Goal: Information Seeking & Learning: Learn about a topic

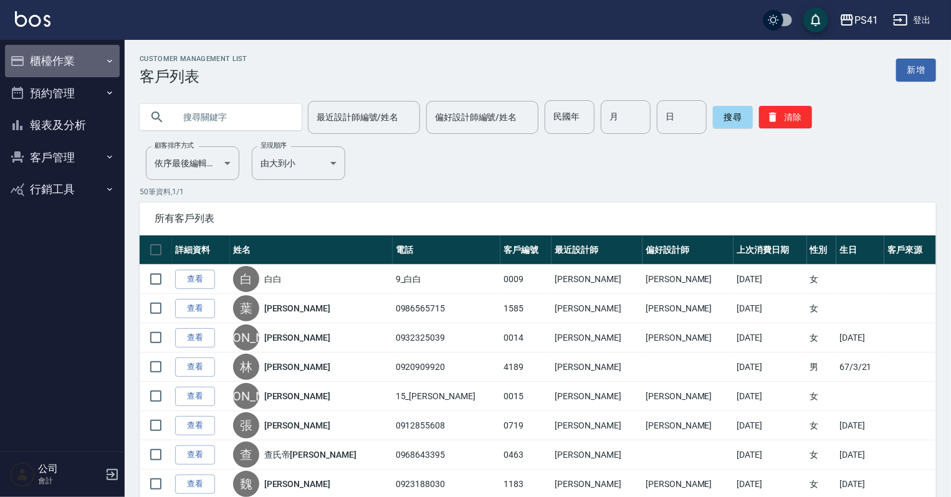
click at [109, 60] on icon "button" at bounding box center [110, 61] width 10 height 10
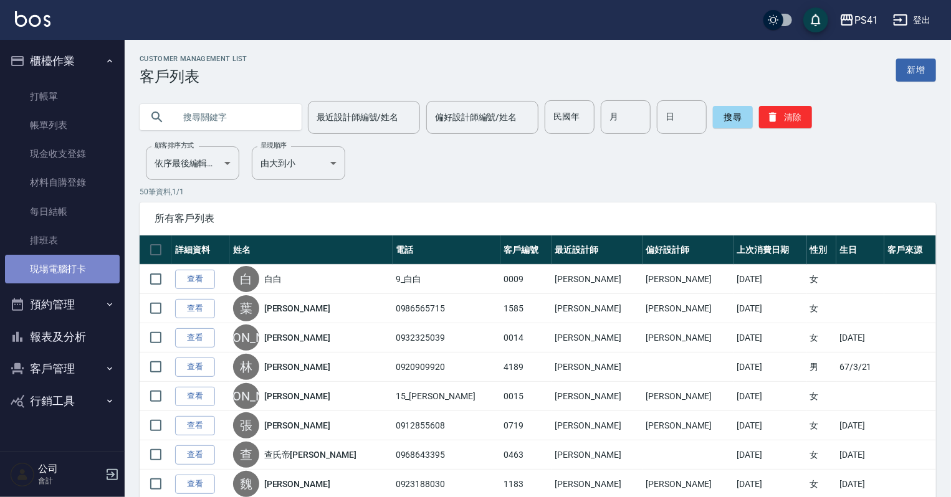
click at [79, 267] on link "現場電腦打卡" at bounding box center [62, 269] width 115 height 29
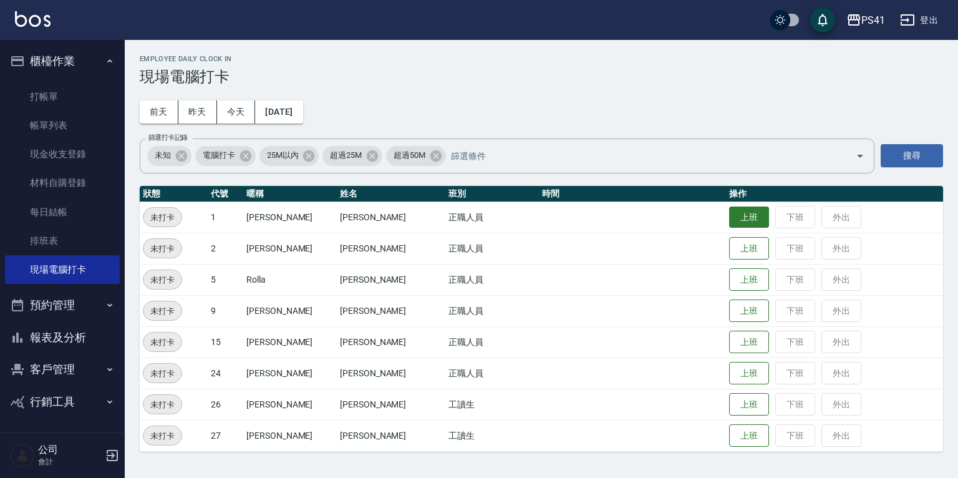
click at [733, 209] on button "上班" at bounding box center [749, 217] width 40 height 22
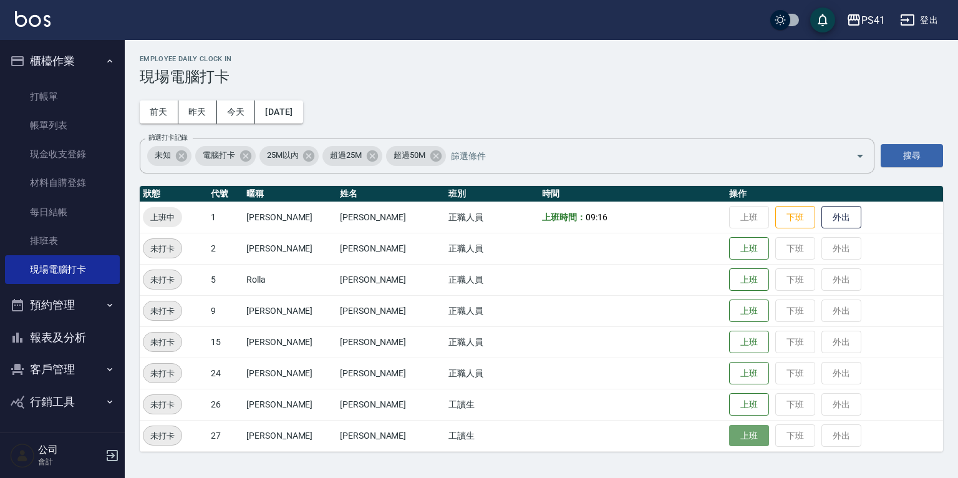
click at [740, 444] on button "上班" at bounding box center [749, 436] width 40 height 22
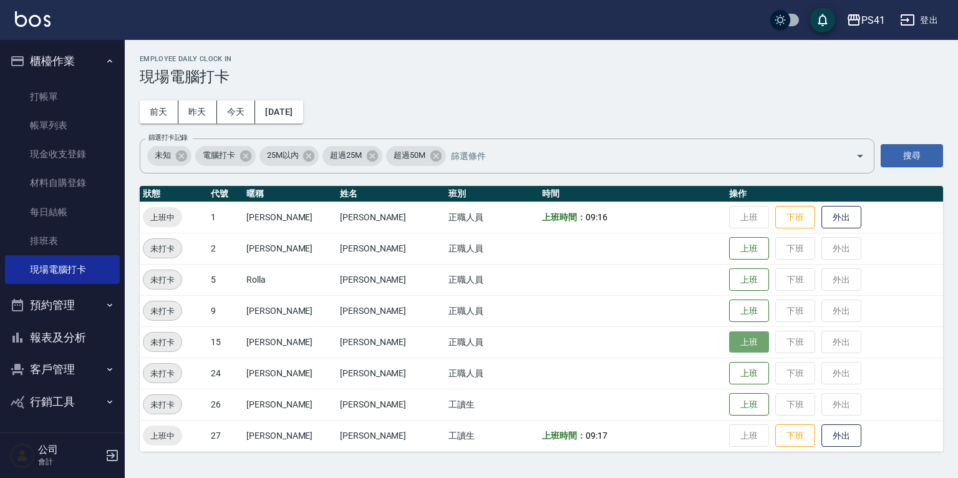
click at [729, 343] on button "上班" at bounding box center [749, 342] width 40 height 22
click at [730, 376] on button "上班" at bounding box center [749, 373] width 40 height 22
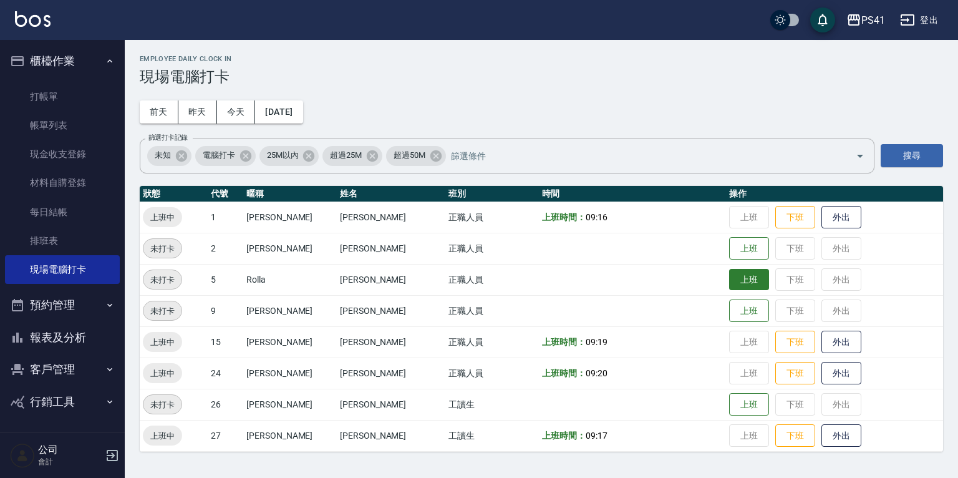
click at [730, 286] on button "上班" at bounding box center [749, 280] width 40 height 22
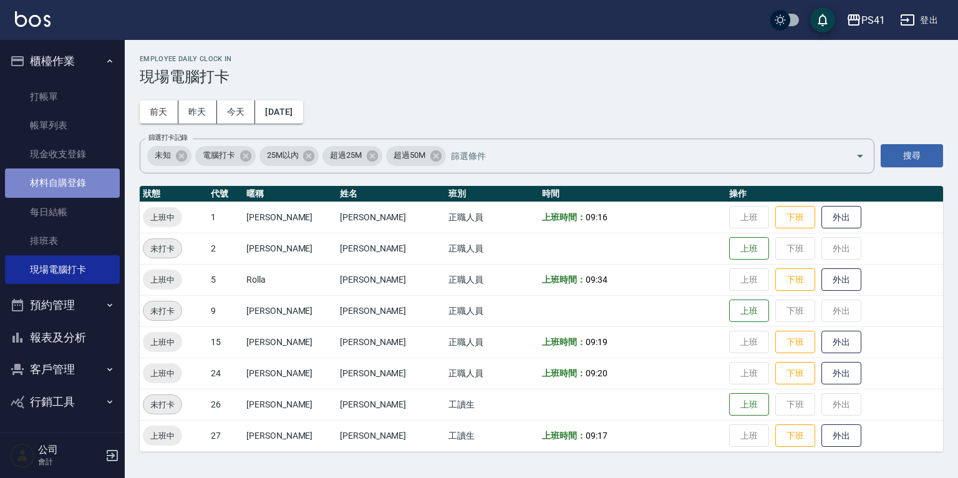
click at [52, 188] on link "材料自購登錄" at bounding box center [62, 182] width 115 height 29
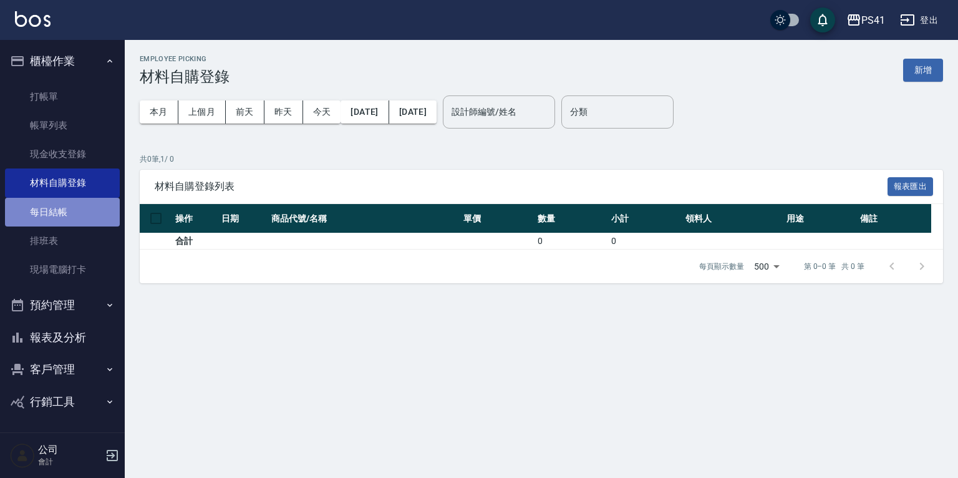
click at [52, 206] on link "每日結帳" at bounding box center [62, 212] width 115 height 29
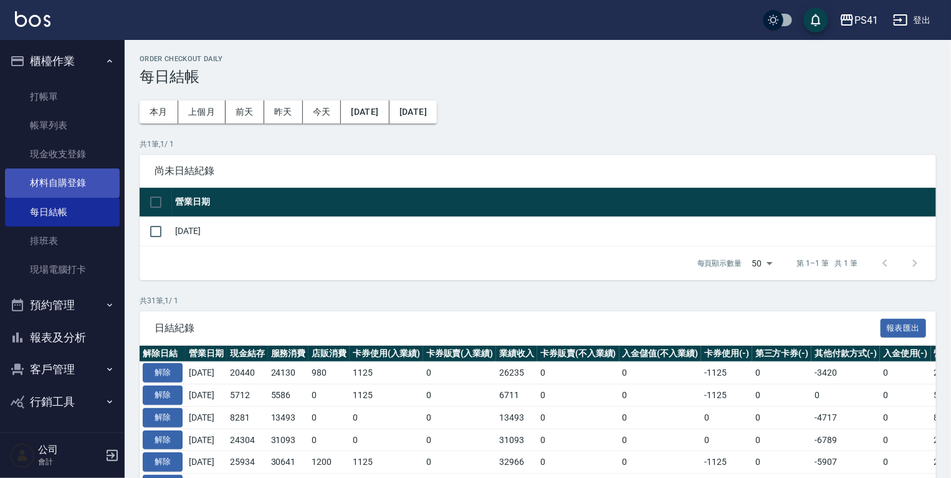
click at [56, 180] on link "材料自購登錄" at bounding box center [62, 182] width 115 height 29
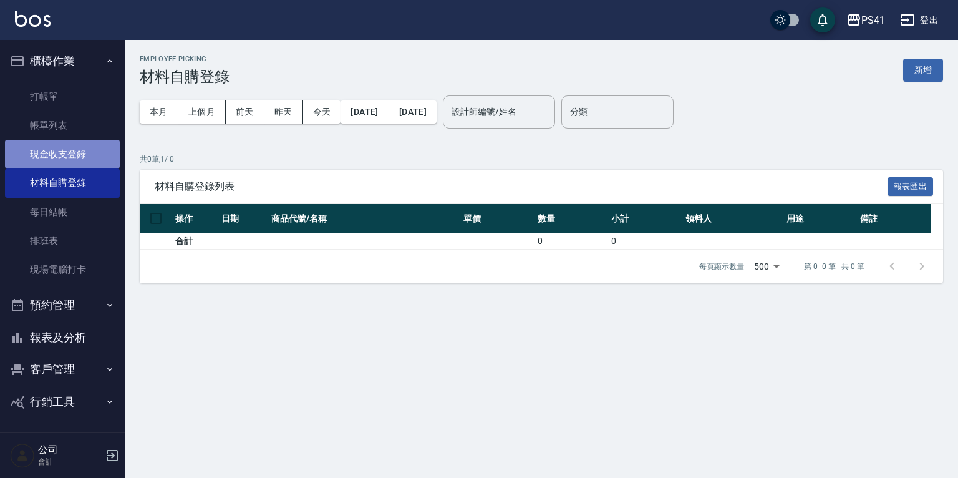
click at [97, 157] on link "現金收支登錄" at bounding box center [62, 154] width 115 height 29
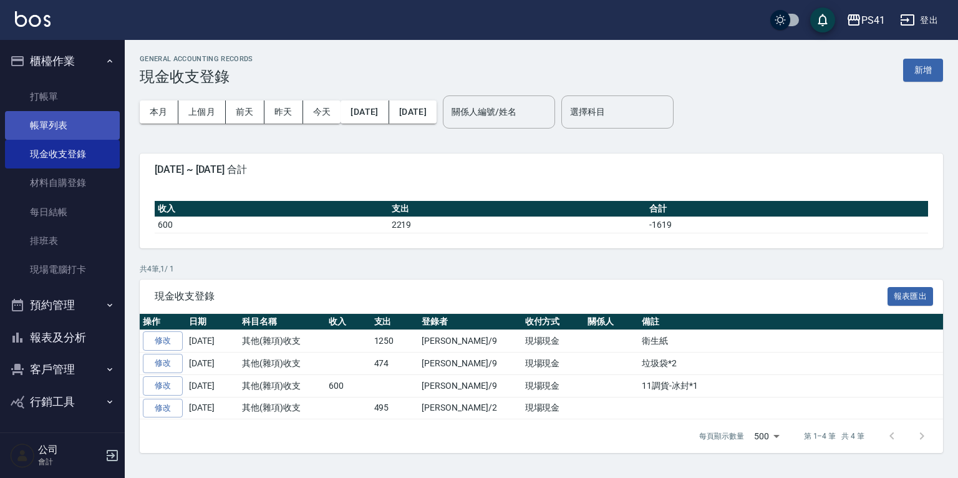
click at [89, 117] on link "帳單列表" at bounding box center [62, 125] width 115 height 29
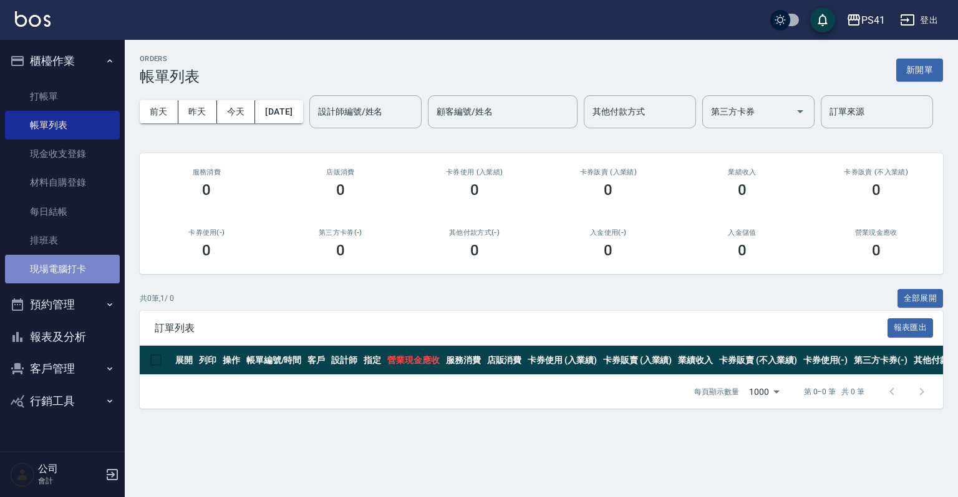
click at [65, 257] on link "現場電腦打卡" at bounding box center [62, 269] width 115 height 29
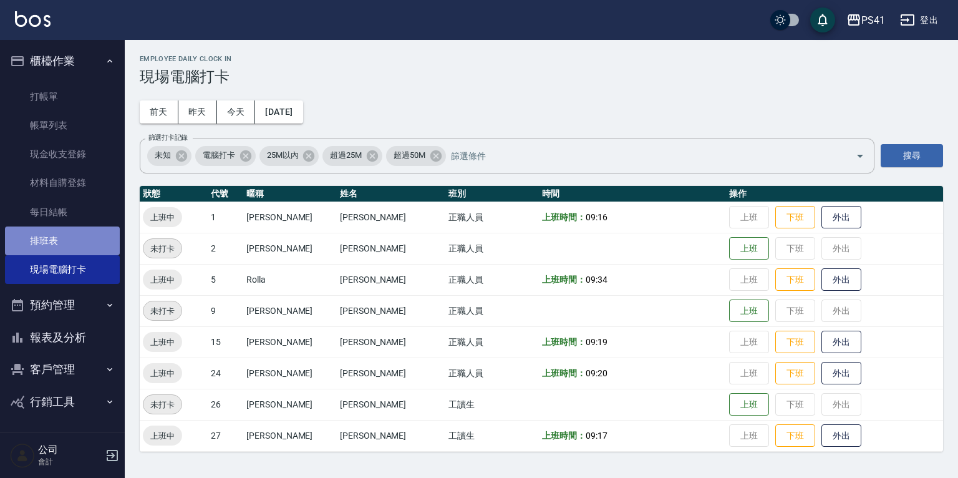
click at [65, 237] on link "排班表" at bounding box center [62, 240] width 115 height 29
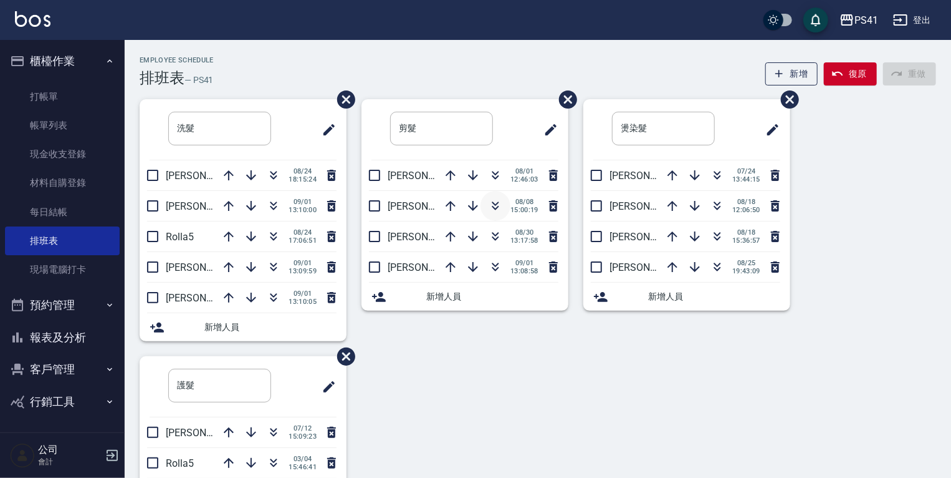
click at [494, 203] on icon "button" at bounding box center [495, 205] width 15 height 15
click at [74, 337] on button "報表及分析" at bounding box center [62, 337] width 115 height 32
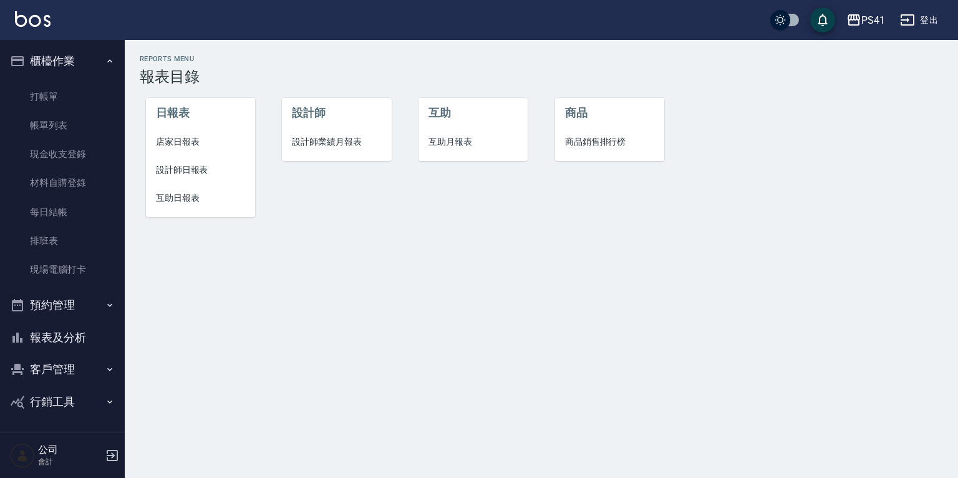
click at [186, 172] on span "設計師日報表" at bounding box center [200, 169] width 89 height 13
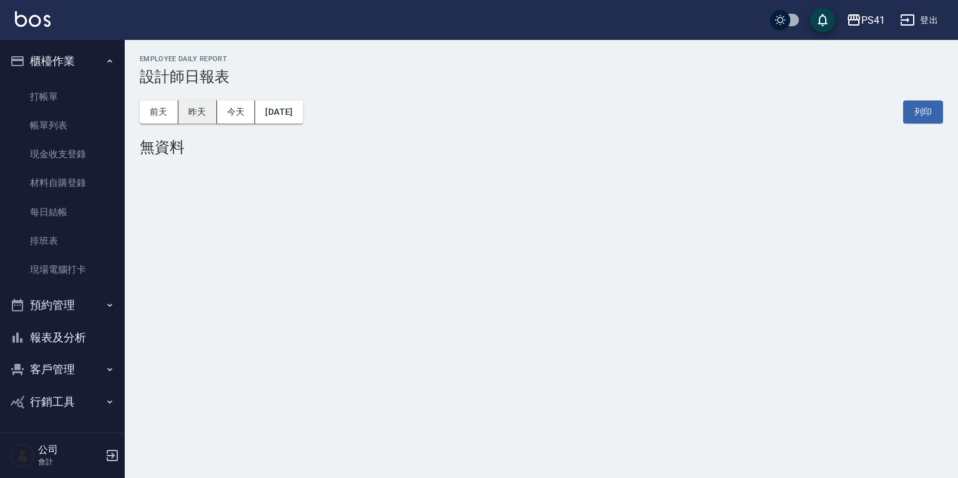
click at [192, 113] on button "昨天" at bounding box center [197, 111] width 39 height 23
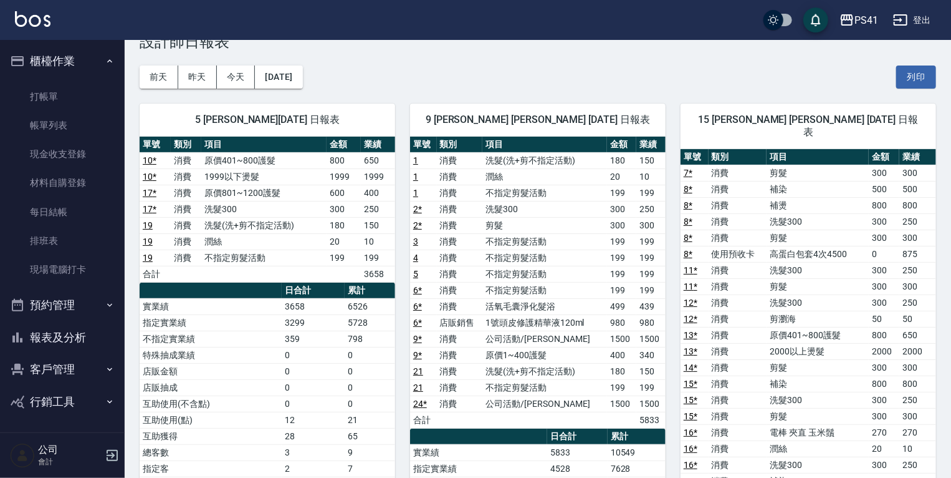
scroll to position [50, 0]
